Goal: Check status: Check status

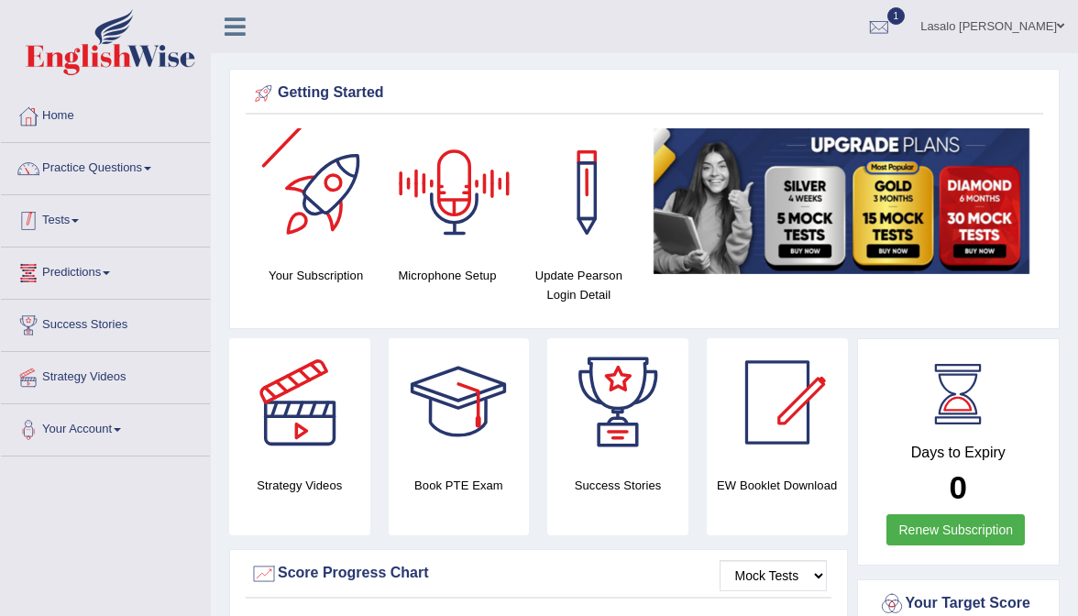
click at [66, 221] on link "Tests" at bounding box center [105, 218] width 209 height 46
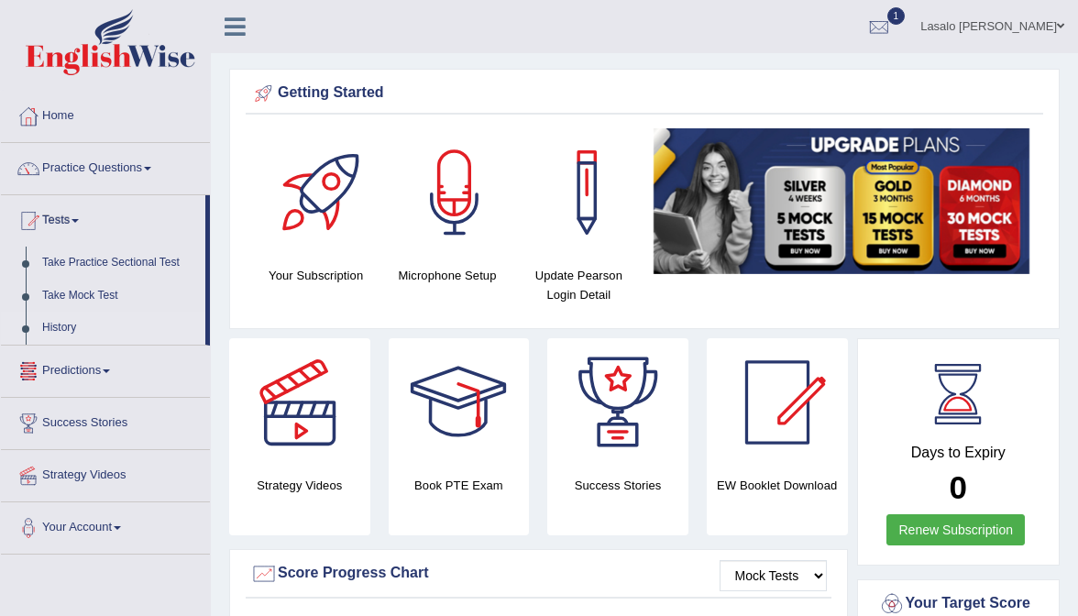
click at [65, 327] on link "History" at bounding box center [119, 328] width 171 height 33
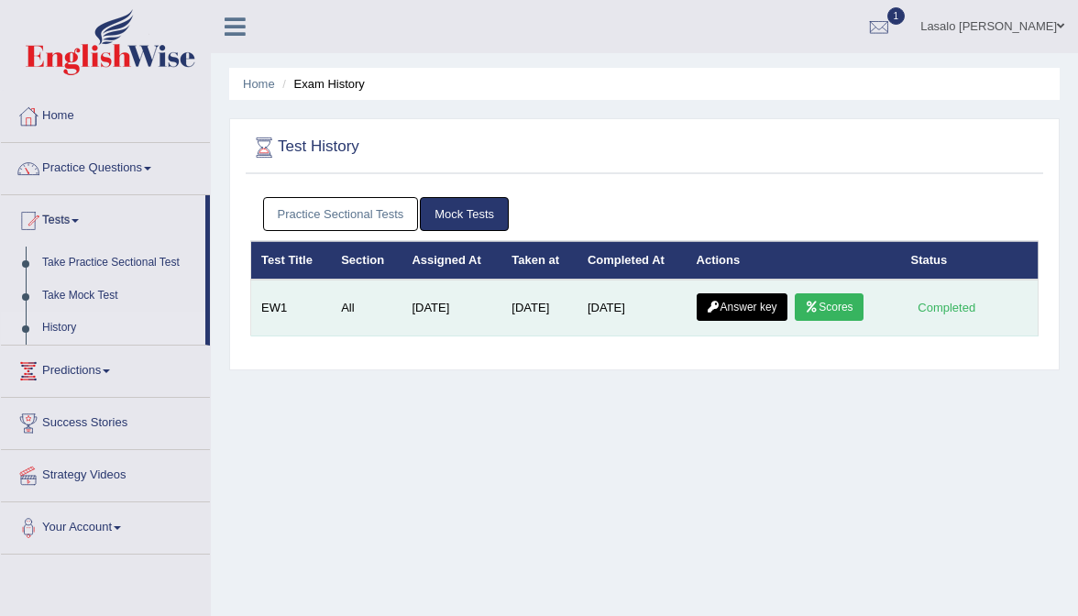
click at [818, 318] on td "Answer key Scores" at bounding box center [793, 308] width 214 height 57
click at [819, 314] on link "Scores" at bounding box center [829, 306] width 68 height 27
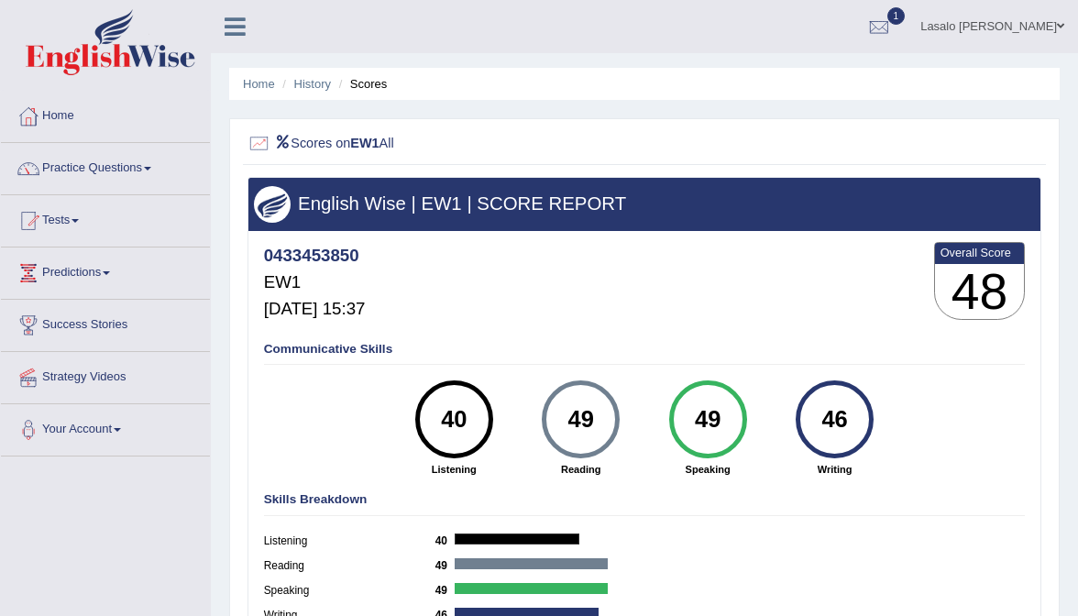
scroll to position [10, 0]
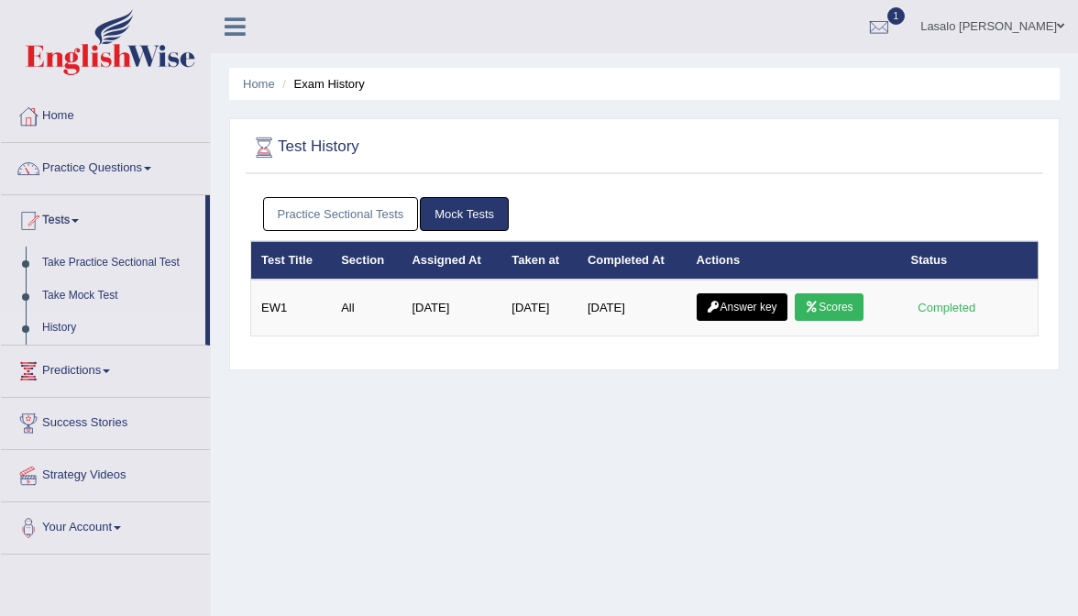
click at [354, 214] on link "Practice Sectional Tests" at bounding box center [341, 214] width 156 height 34
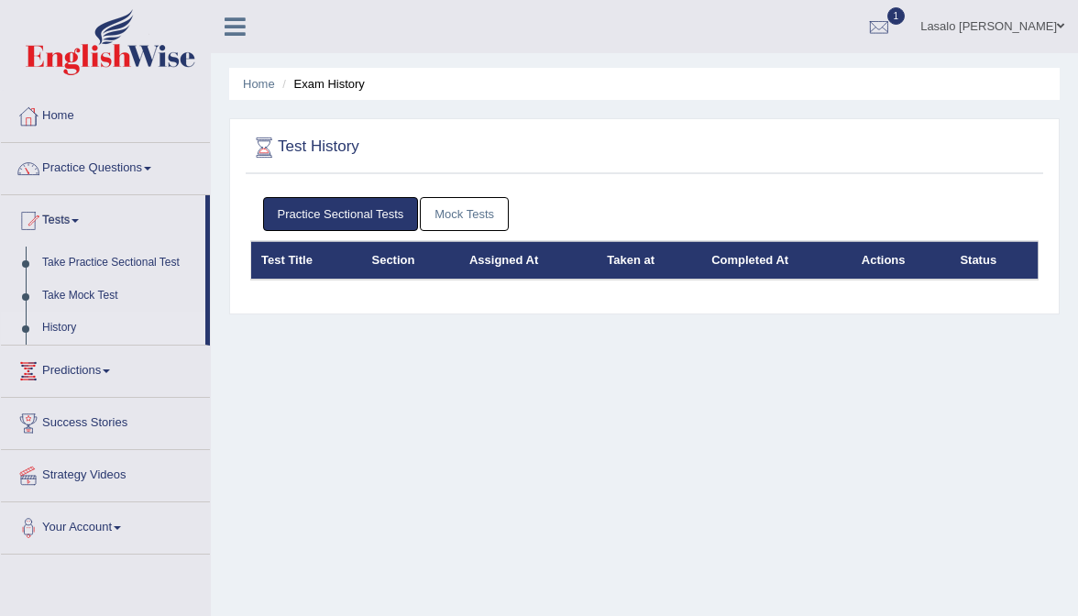
click at [485, 203] on link "Mock Tests" at bounding box center [464, 214] width 89 height 34
